Goal: Go to known website: Access a specific website the user already knows

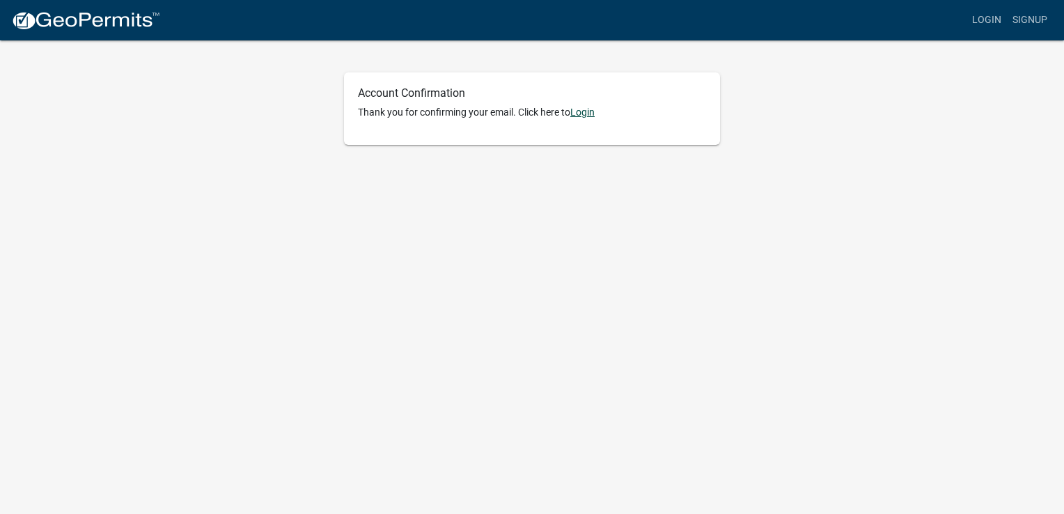
click at [582, 115] on link "Login" at bounding box center [582, 112] width 24 height 11
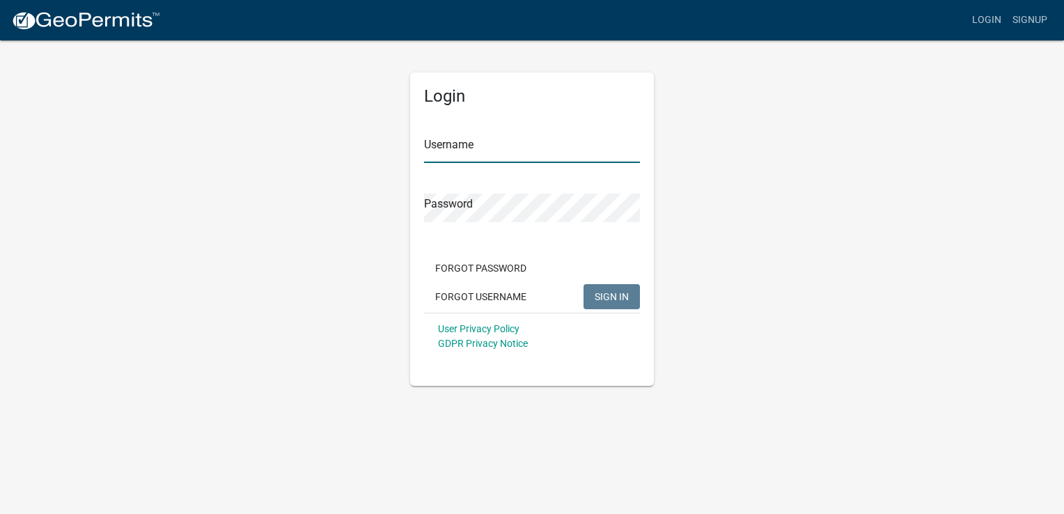
click at [443, 149] on input "Username" at bounding box center [532, 148] width 216 height 29
type input "mmetry"
click at [590, 297] on button "SIGN IN" at bounding box center [612, 296] width 56 height 25
